Goal: Task Accomplishment & Management: Manage account settings

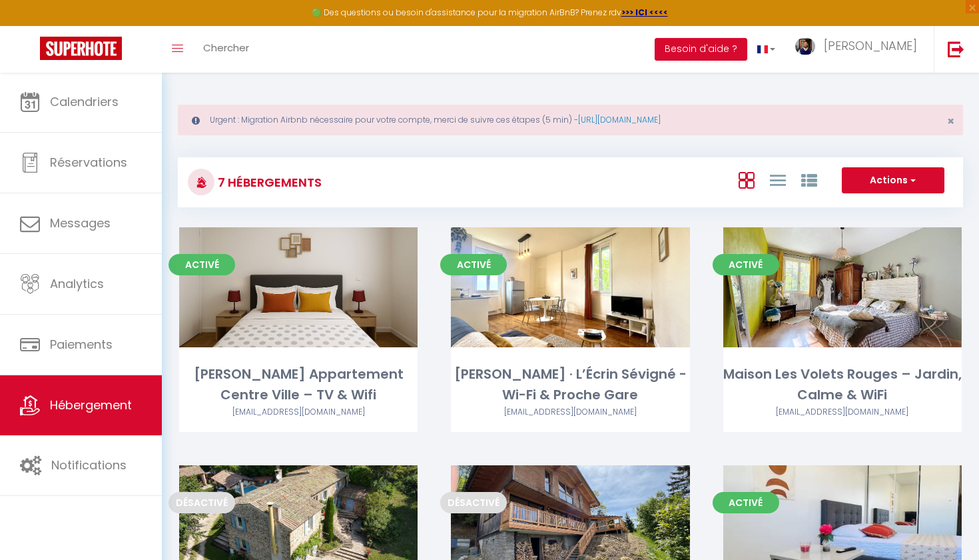
click at [221, 2] on div "🟢 Des questions ou besoin d'assistance pour la migration AirBnB? Prenez rdv >>>…" at bounding box center [489, 13] width 979 height 26
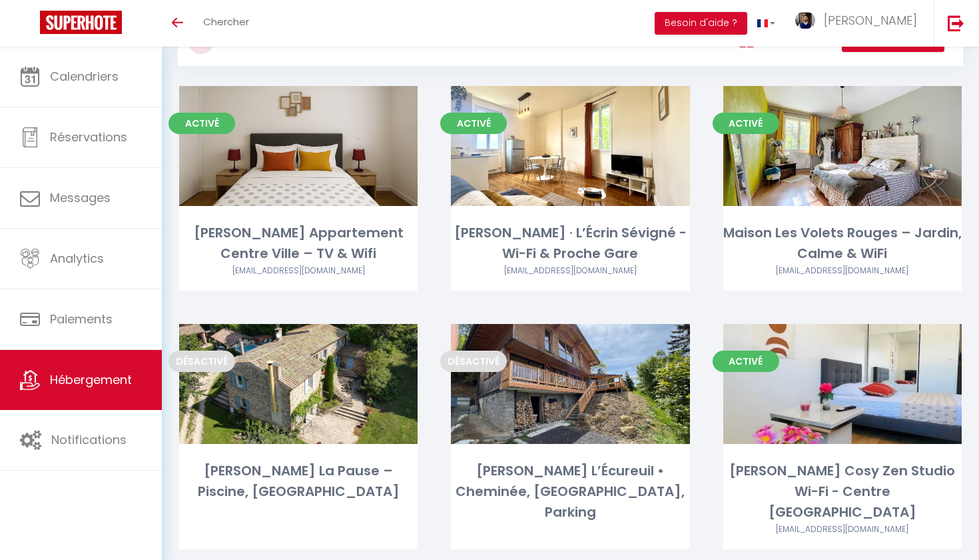
scroll to position [118, 0]
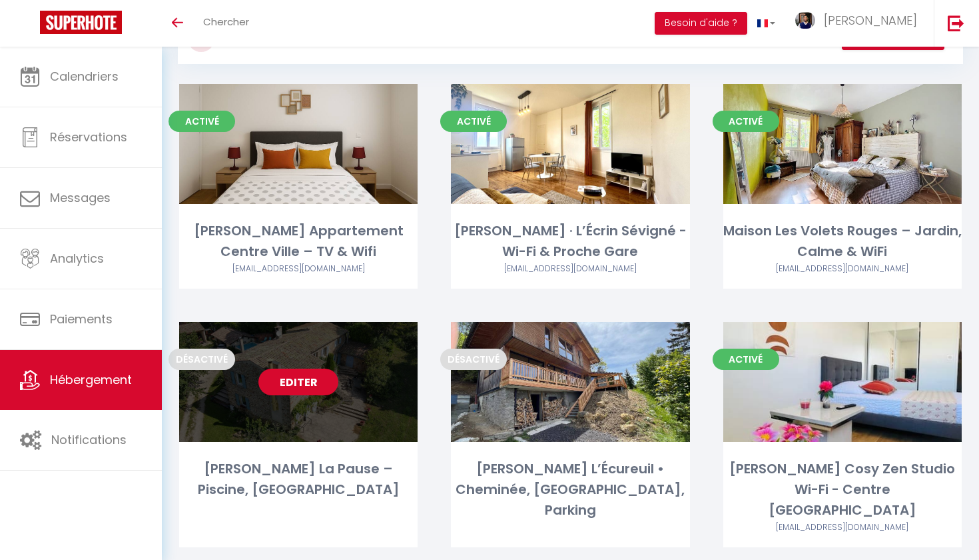
click at [310, 383] on link "Editer" at bounding box center [299, 381] width 80 height 27
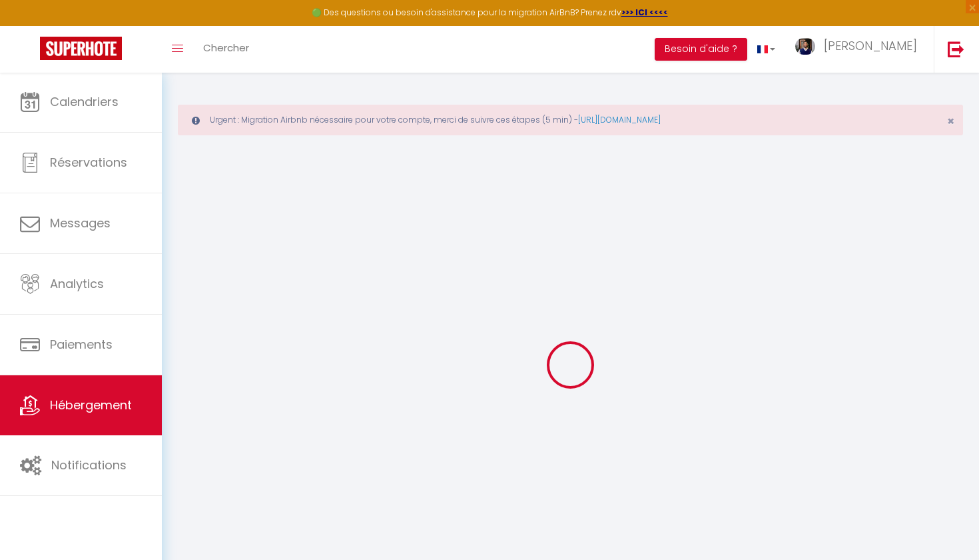
select select
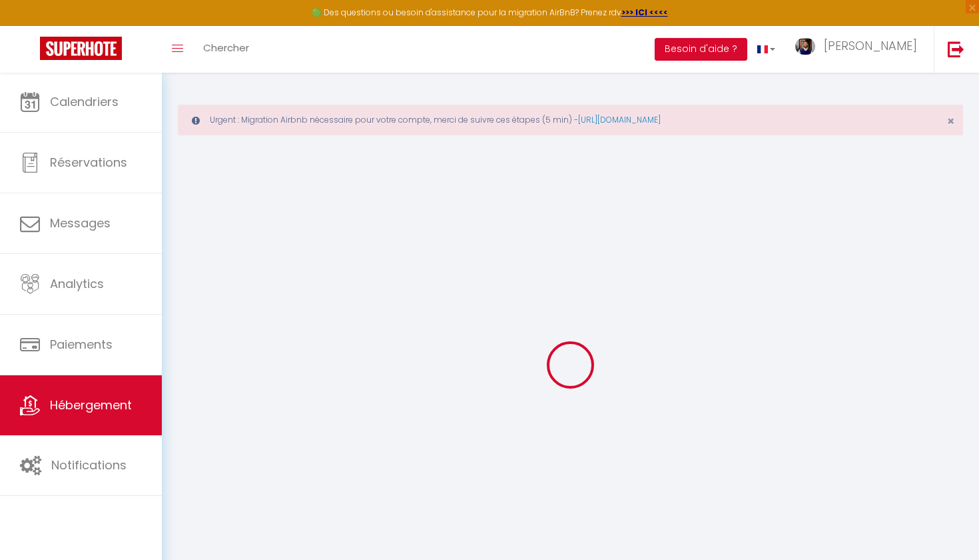
select select
checkbox input "false"
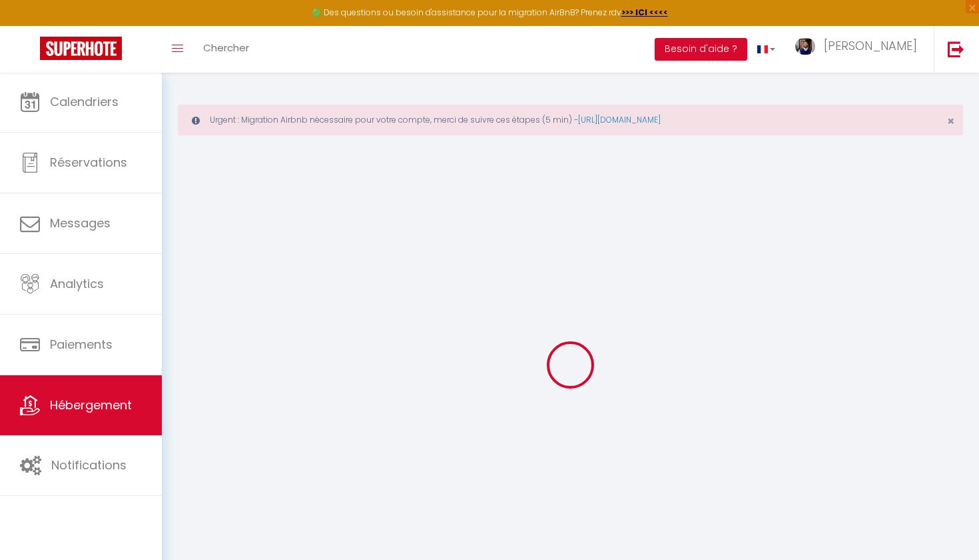
select select
type input "[PERSON_NAME] La Pause – Piscine, [GEOGRAPHIC_DATA]"
type input "[PERSON_NAME]"
type input "Bouvierd"
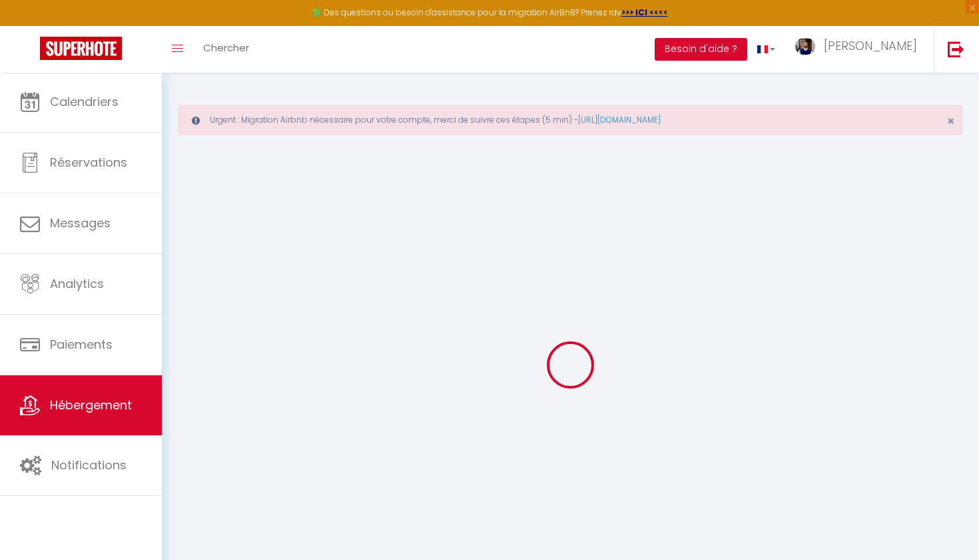
type input "[STREET_ADDRESS]"
type input "07800"
type input "[GEOGRAPHIC_DATA]"
select select "6"
select select "3"
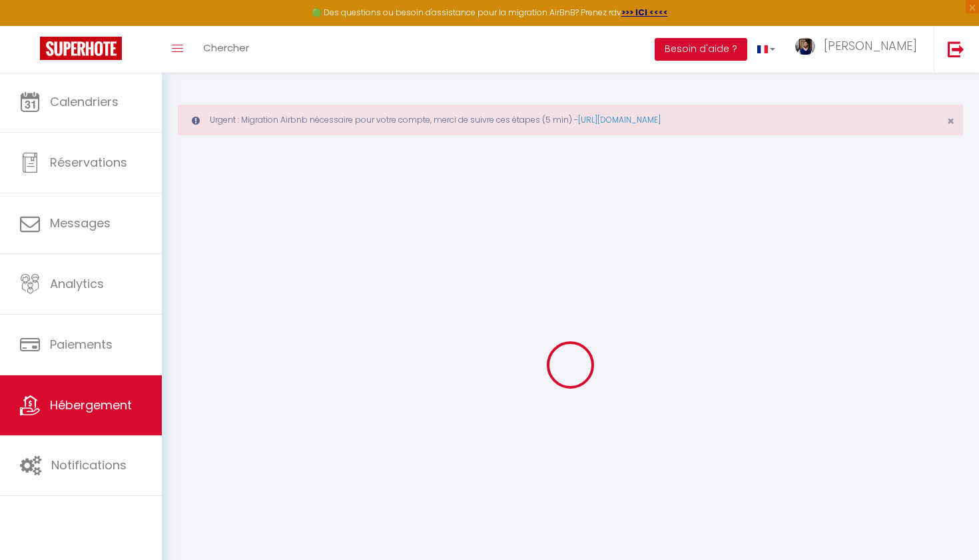
type input "200"
type input "4"
type input "135"
type input "4.55"
type input "400"
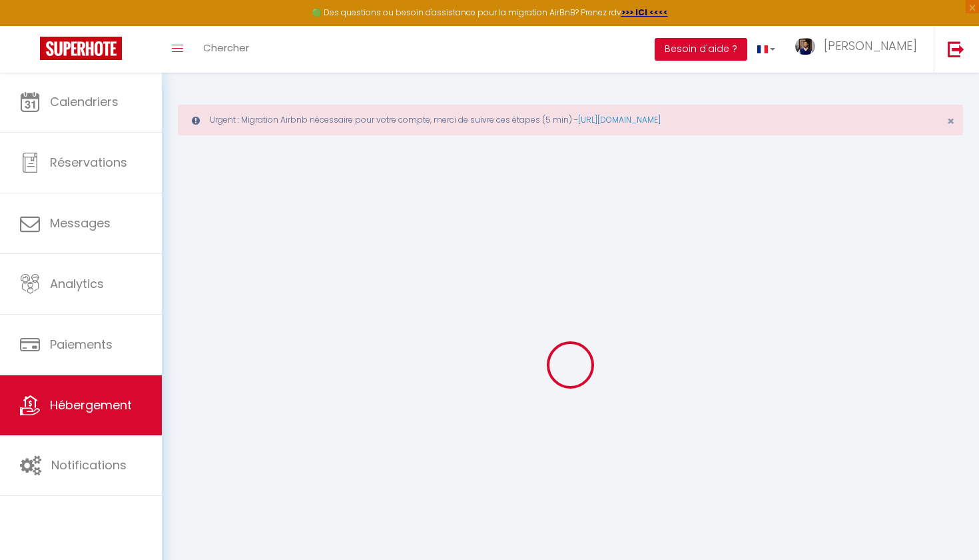
select select
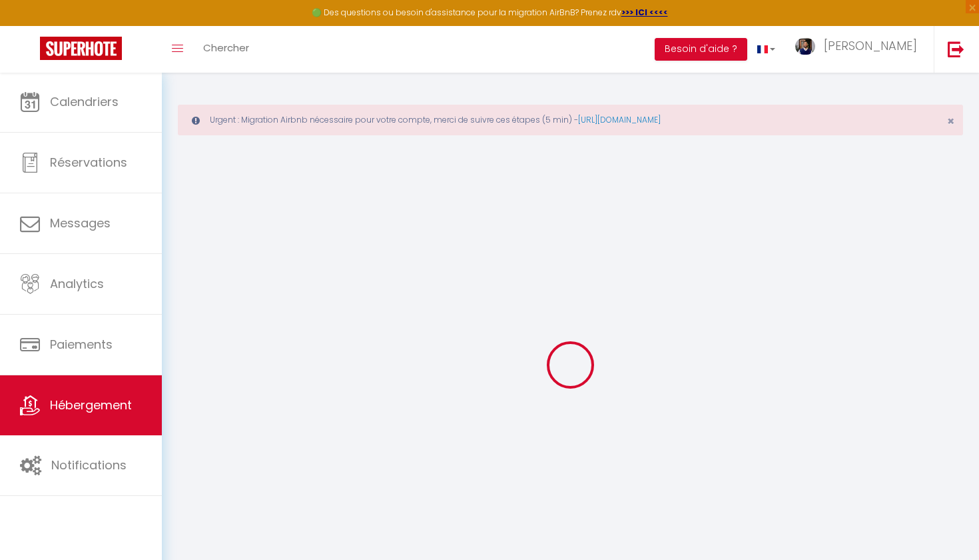
type input "[STREET_ADDRESS]"
type input "07800"
type input "[GEOGRAPHIC_DATA]"
type input "[EMAIL_ADDRESS][DOMAIN_NAME]"
select select
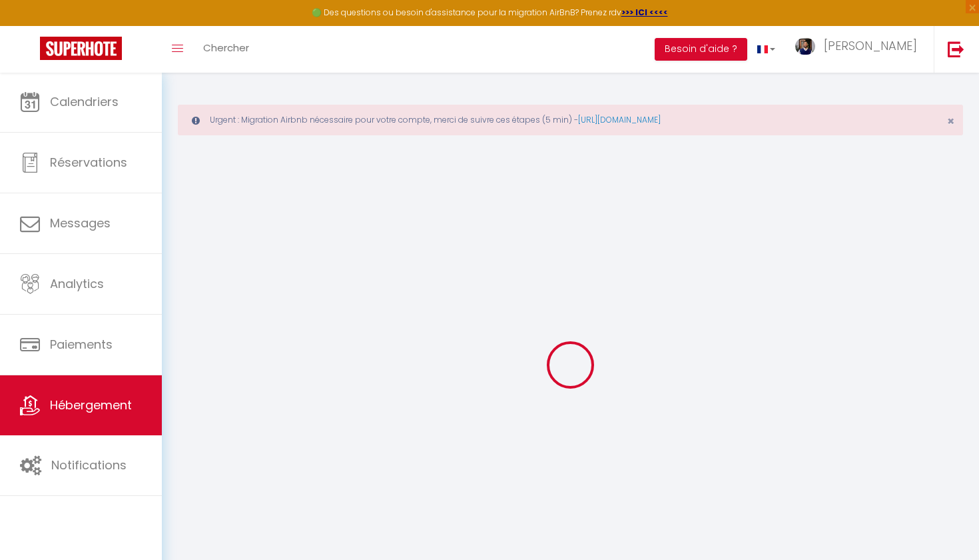
checkbox input "false"
type input "135"
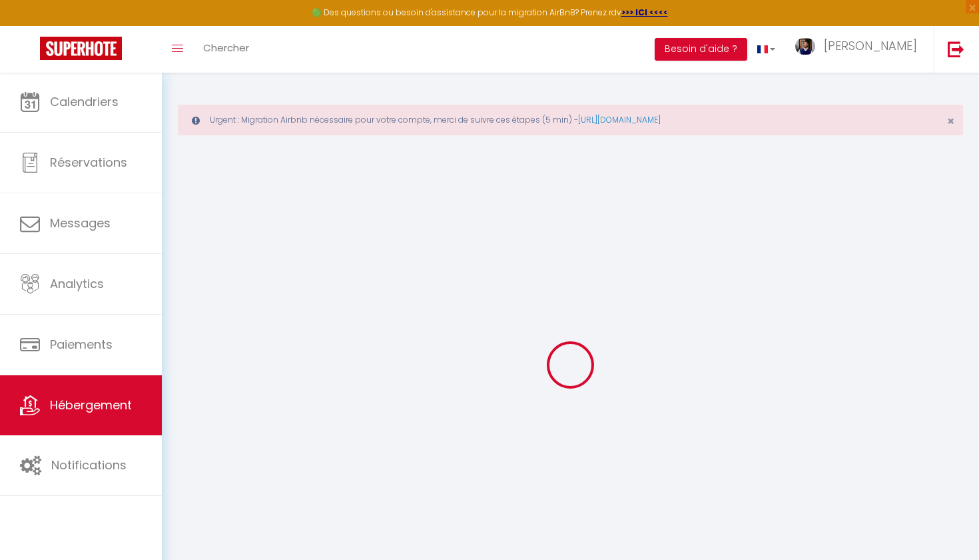
type input "0"
type input "65"
type input "0"
select select
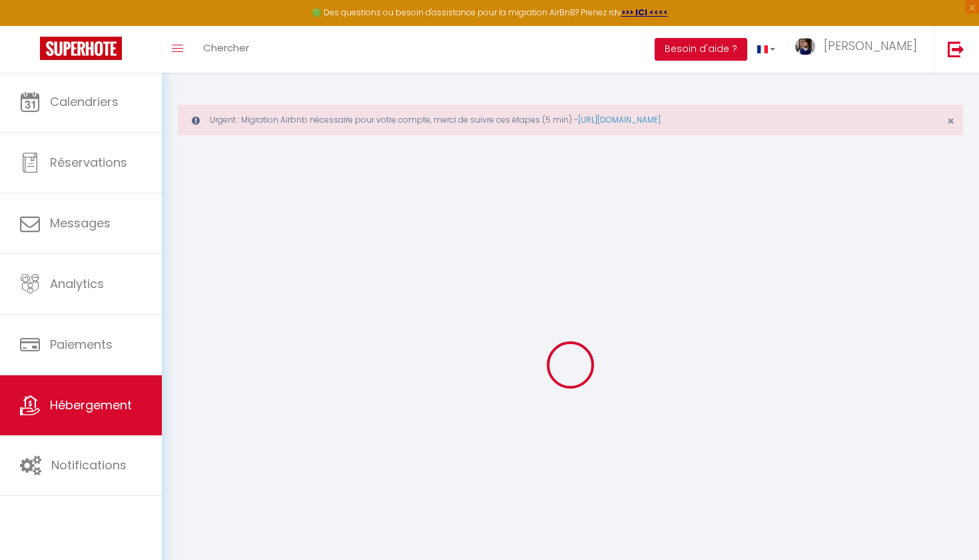
select select
checkbox input "false"
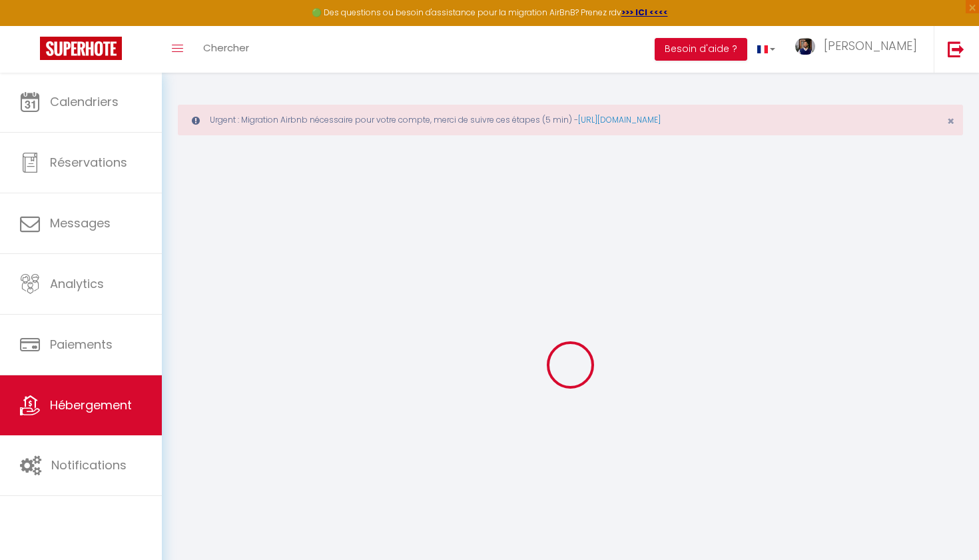
checkbox input "false"
select select
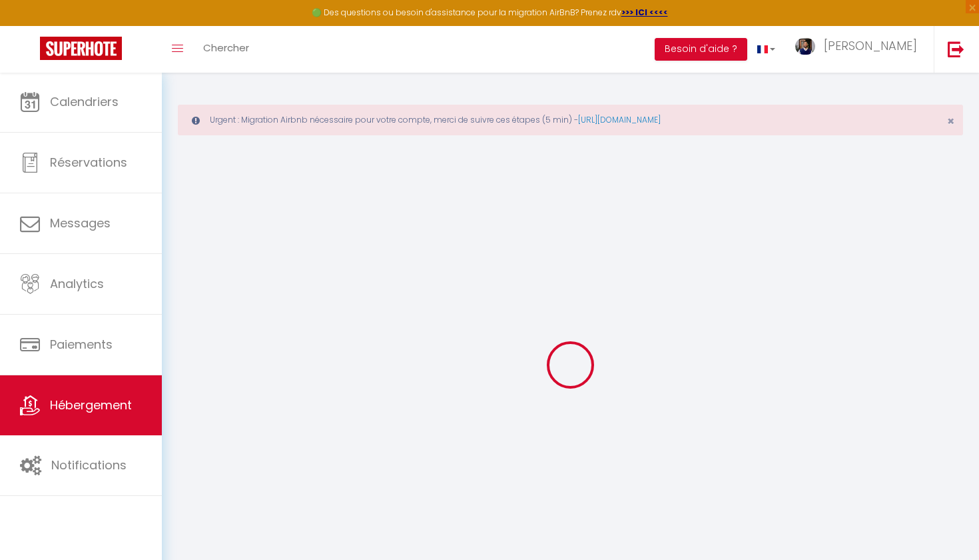
select select
checkbox input "false"
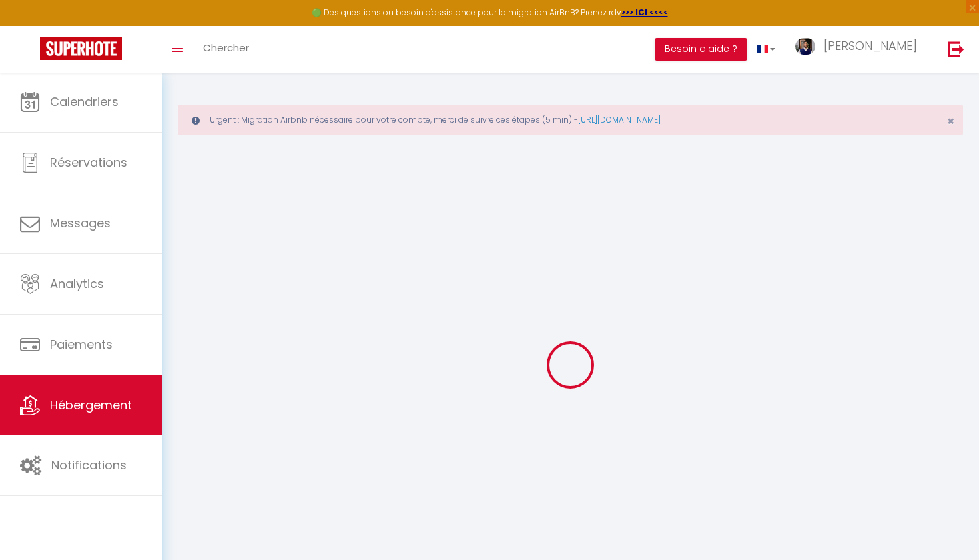
checkbox input "false"
select select
checkbox input "false"
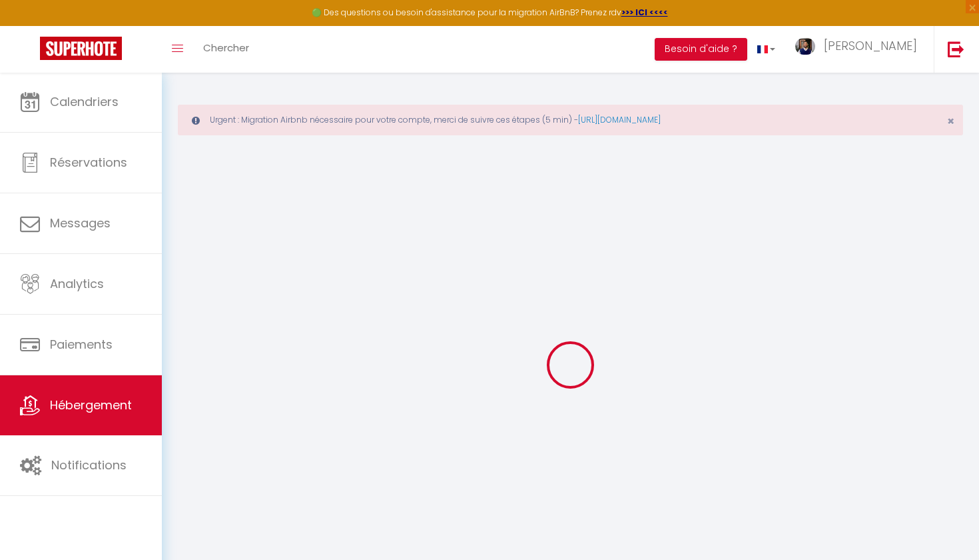
checkbox input "false"
select select
checkbox input "false"
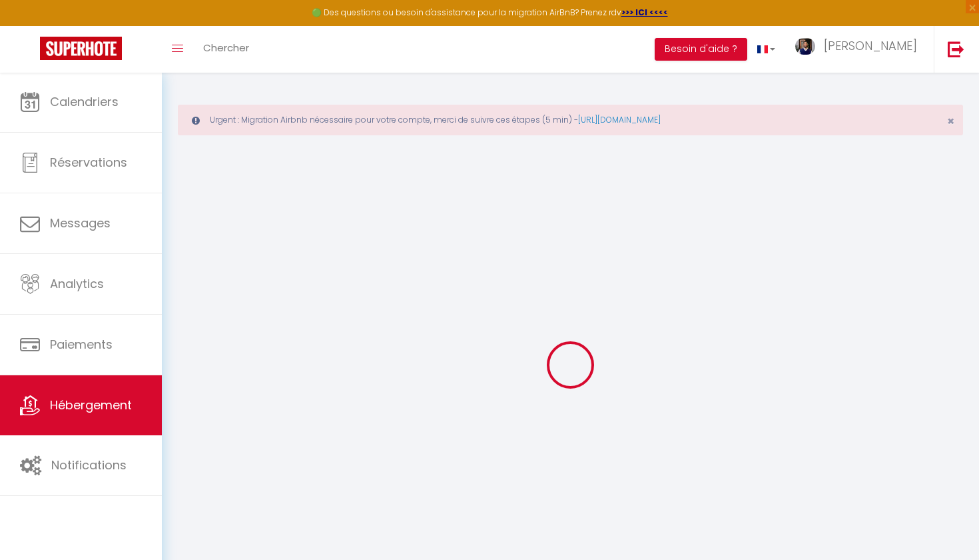
checkbox input "false"
select select
checkbox input "false"
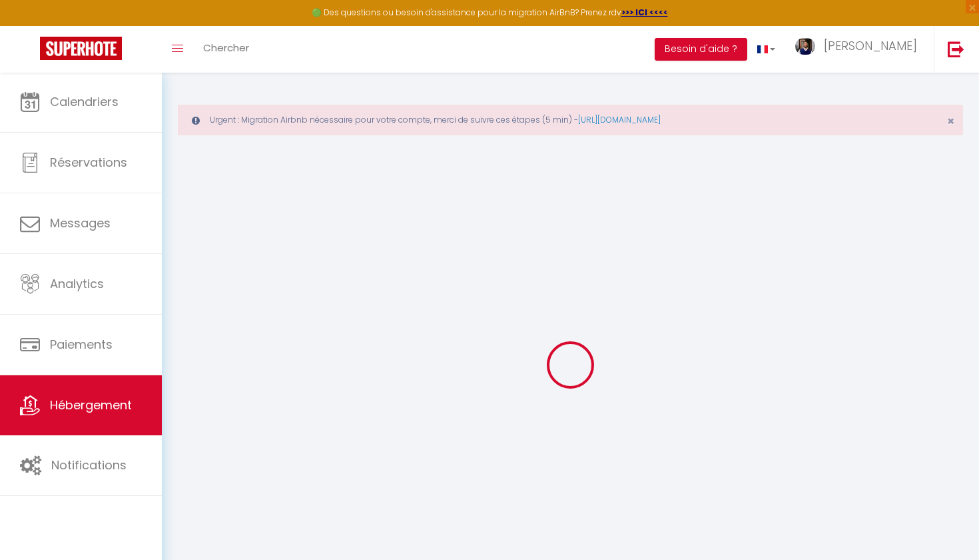
checkbox input "false"
select select "16:00"
select select "19:00"
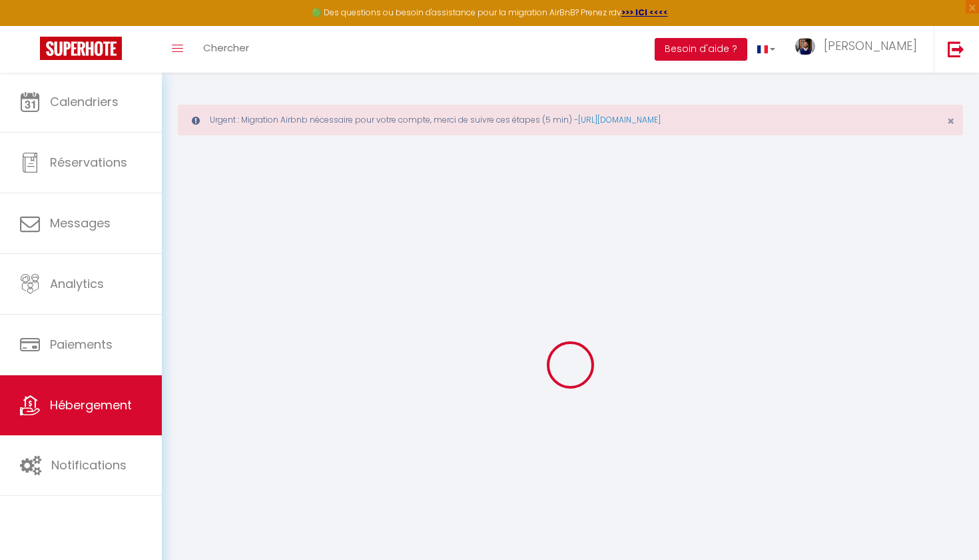
select select "10:00"
select select "30"
select select "120"
select select "38132"
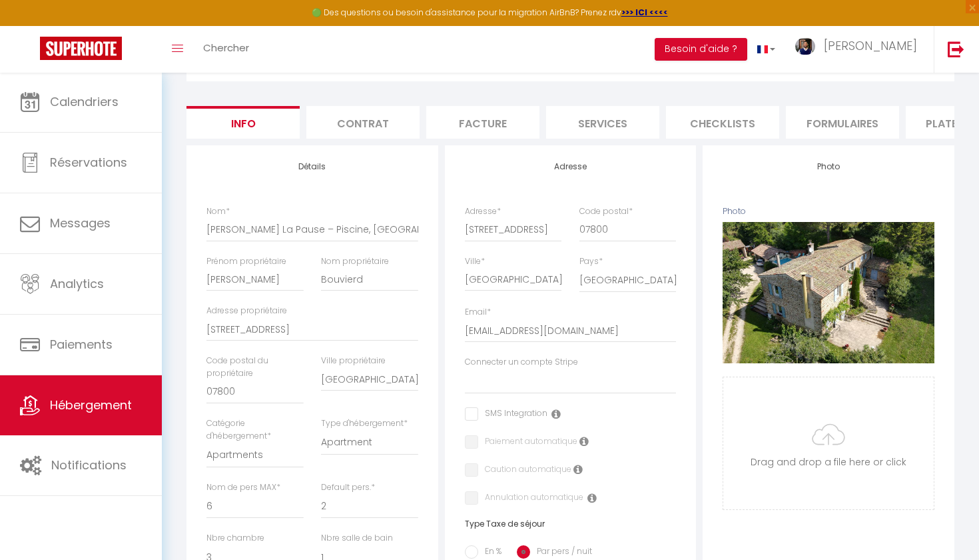
scroll to position [101, 0]
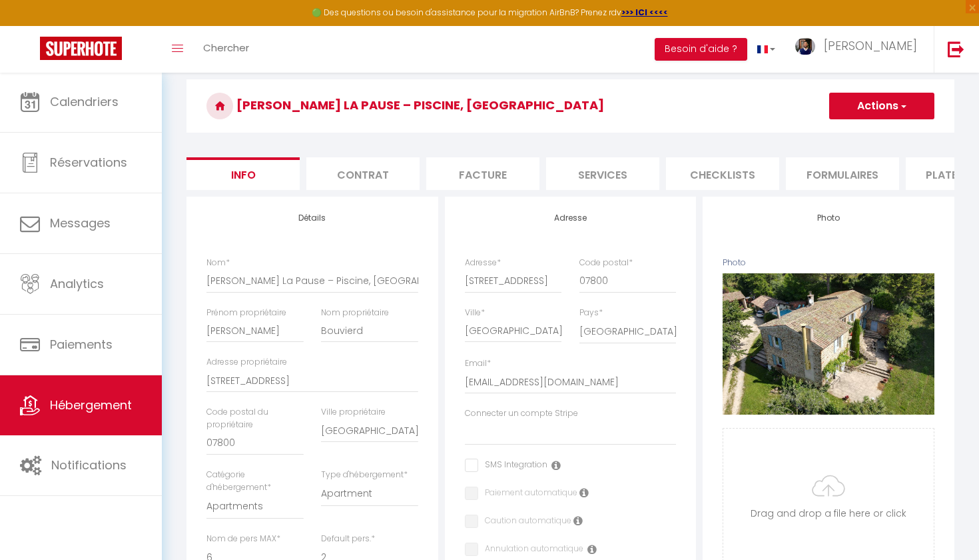
click at [395, 168] on li "Contrat" at bounding box center [363, 173] width 113 height 33
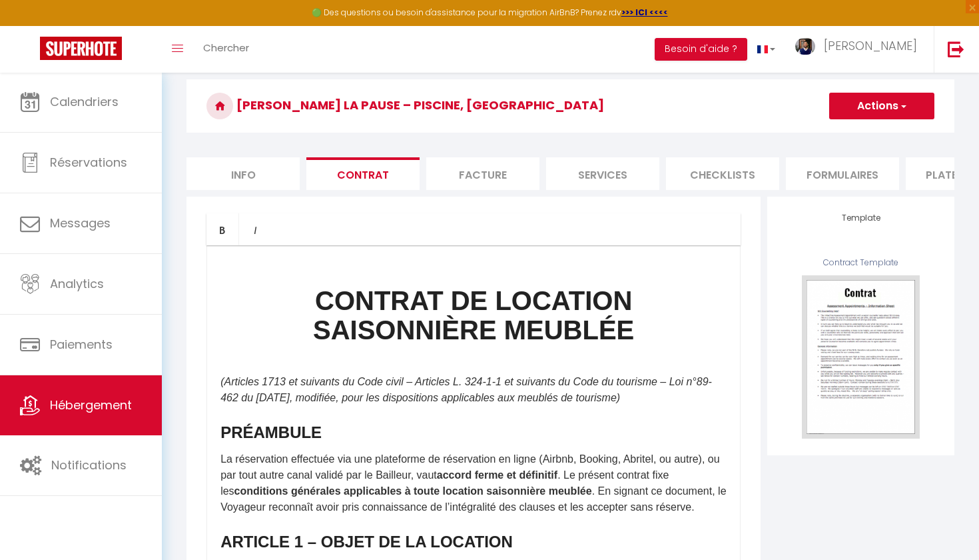
click at [638, 169] on li "Services" at bounding box center [602, 173] width 113 height 33
select select
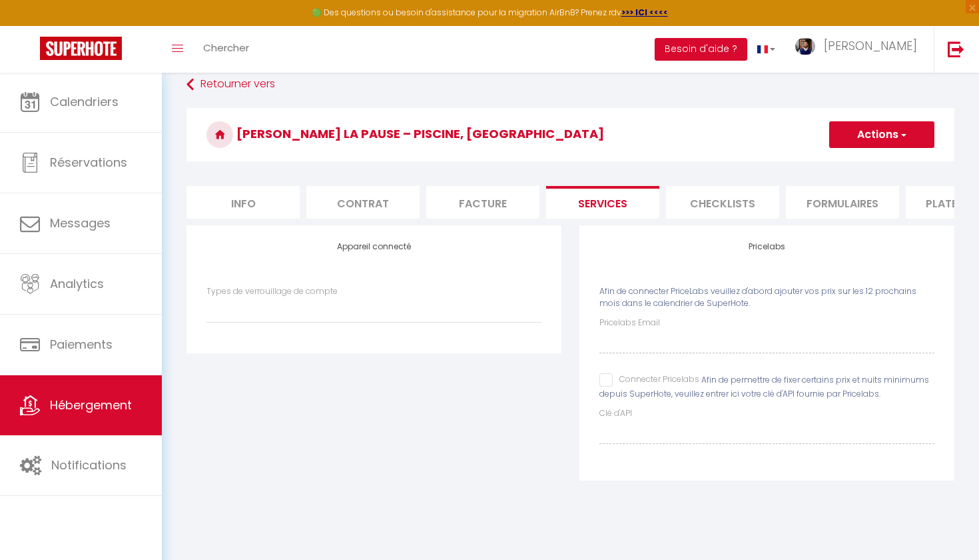
click at [760, 210] on li "Checklists" at bounding box center [722, 202] width 113 height 33
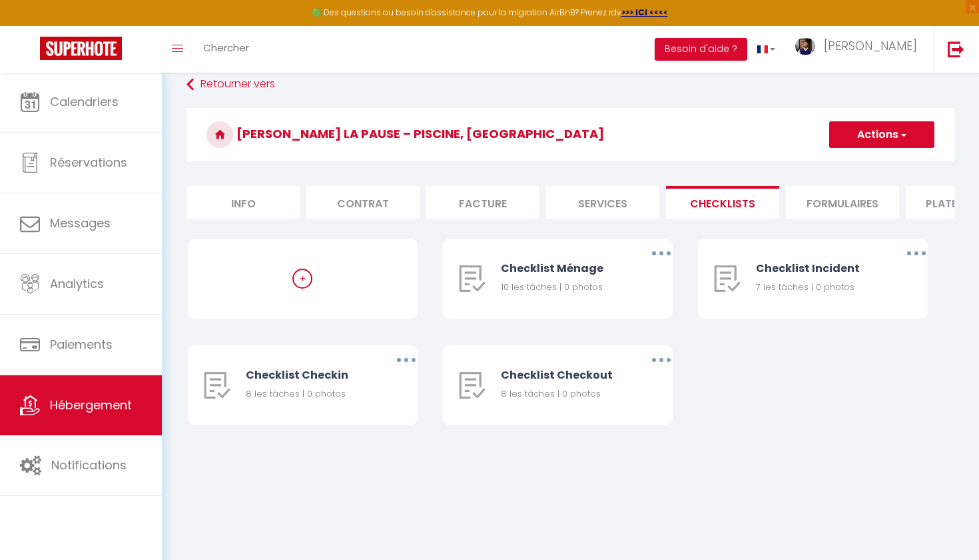
click at [874, 198] on li "Formulaires" at bounding box center [842, 202] width 113 height 33
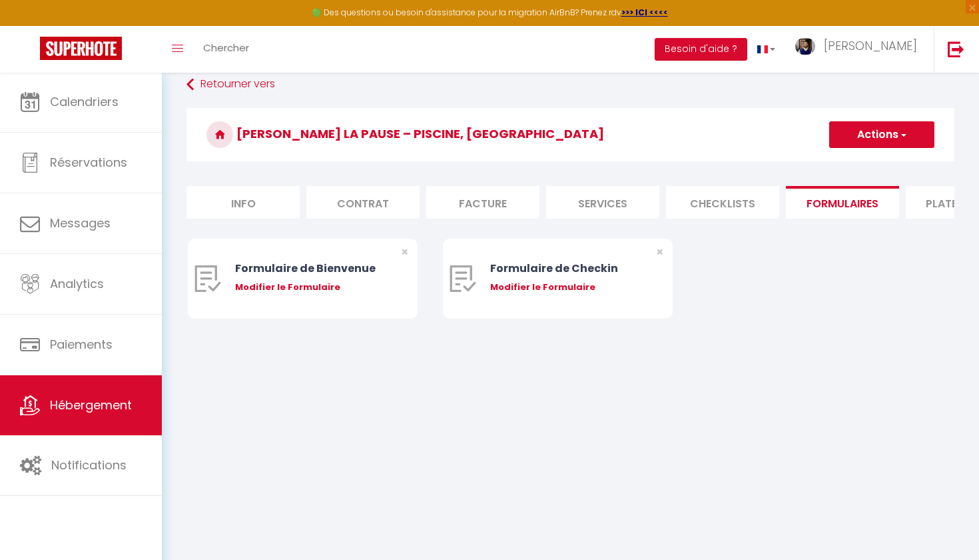
click at [924, 200] on li "Plateformes" at bounding box center [962, 202] width 113 height 33
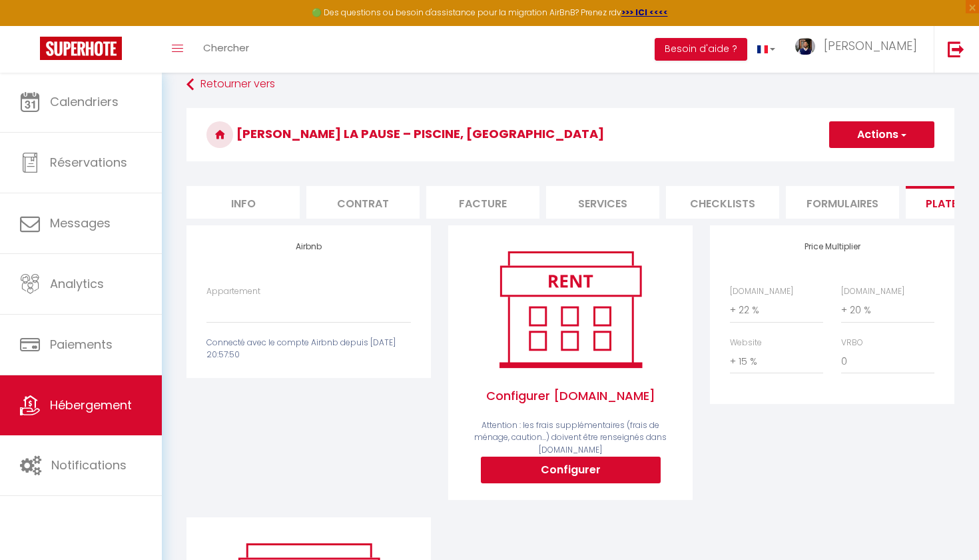
click at [388, 209] on li "Contrat" at bounding box center [363, 202] width 113 height 33
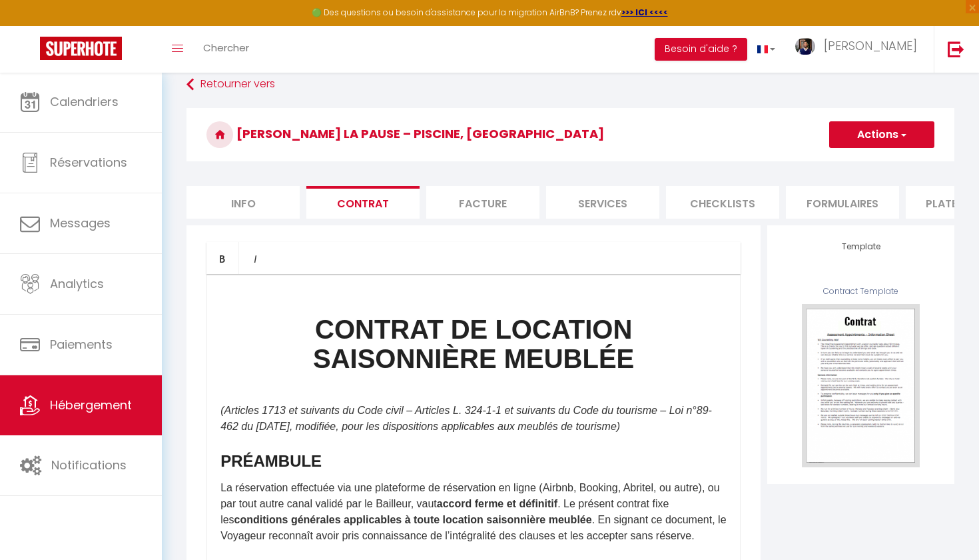
click at [258, 209] on li "Info" at bounding box center [243, 202] width 113 height 33
select select
checkbox input "false"
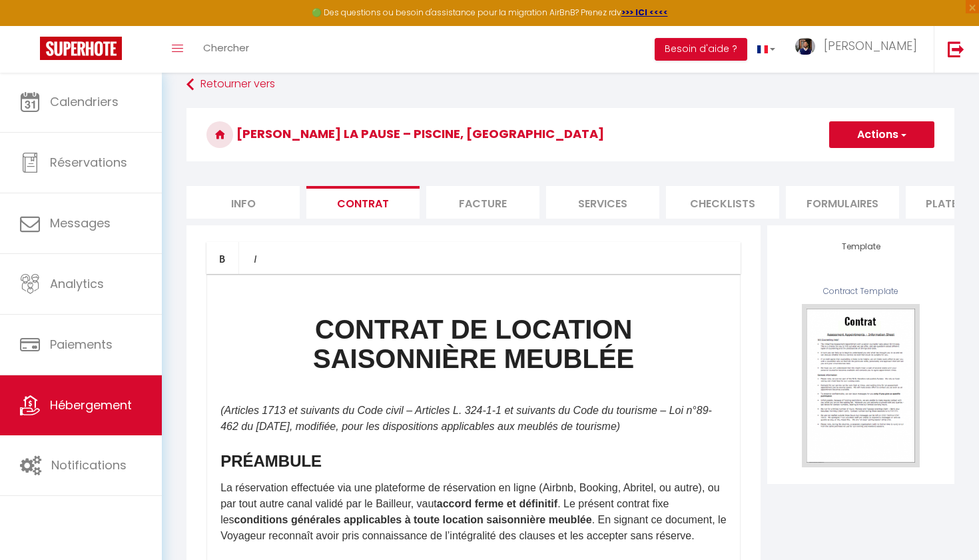
checkbox input "false"
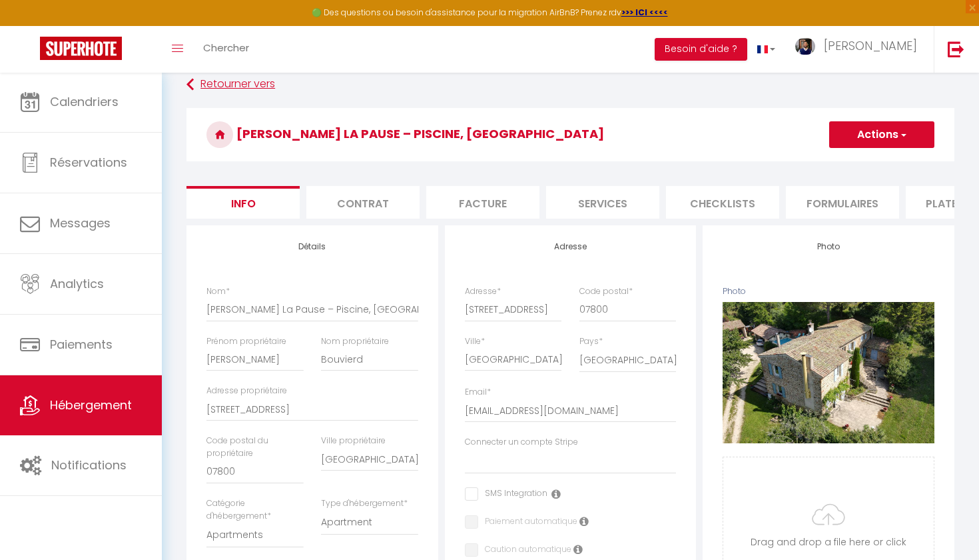
click at [211, 85] on link "Retourner vers" at bounding box center [571, 85] width 768 height 24
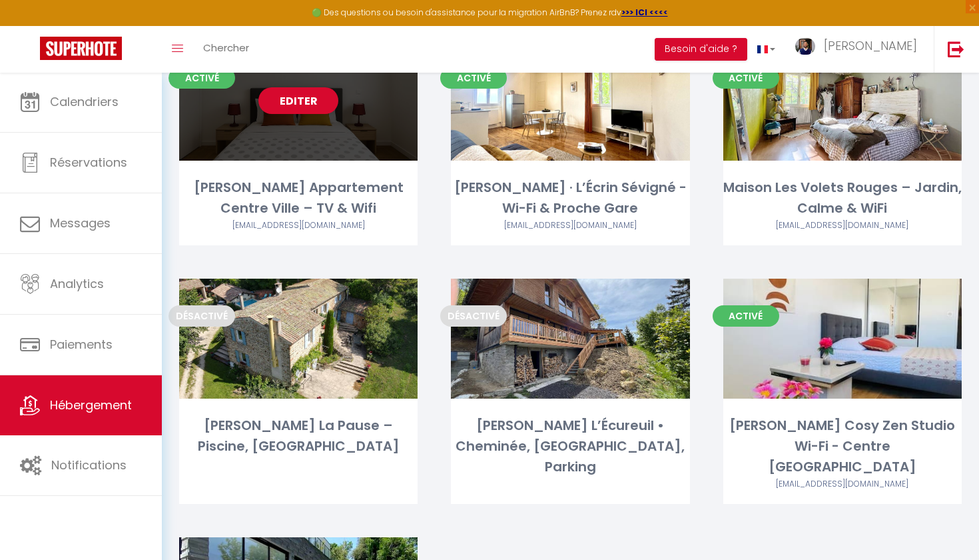
scroll to position [130, 0]
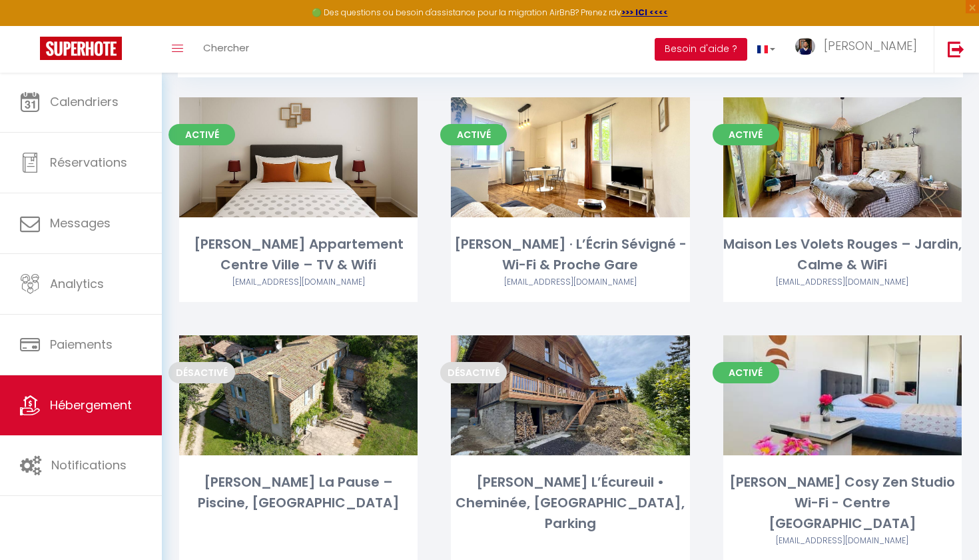
click at [748, 52] on button "Besoin d'aide ?" at bounding box center [701, 49] width 93 height 23
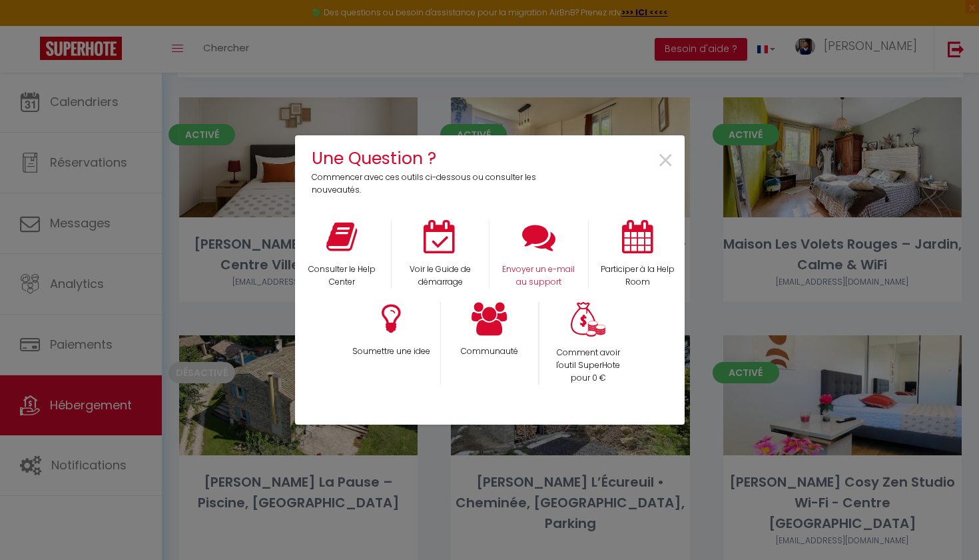
click at [538, 266] on p "Envoyer un e-mail au support" at bounding box center [538, 275] width 81 height 25
click at [477, 450] on div at bounding box center [490, 542] width 390 height 289
click at [668, 166] on span "×" at bounding box center [666, 161] width 18 height 42
